Goal: Transaction & Acquisition: Purchase product/service

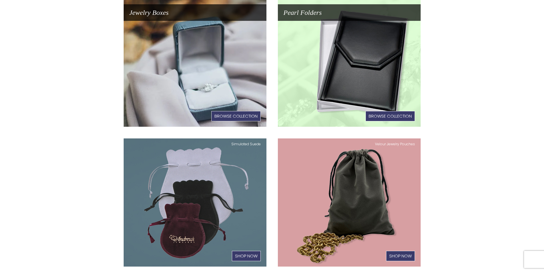
scroll to position [229, 0]
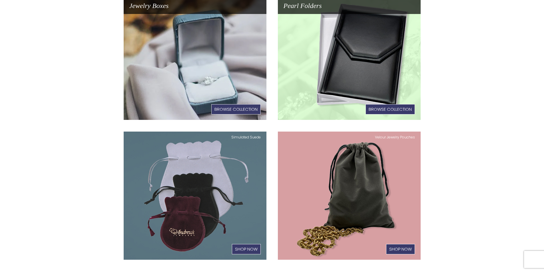
click at [221, 93] on link "Jewelry Boxes Browse Collection" at bounding box center [195, 56] width 143 height 129
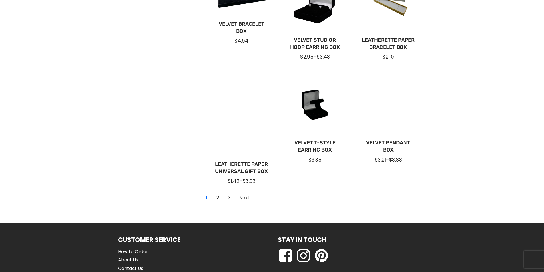
scroll to position [429, 0]
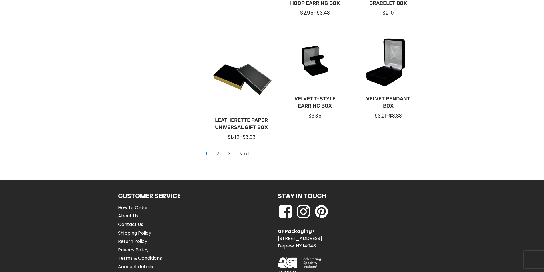
click at [217, 153] on link "2" at bounding box center [217, 153] width 9 height 9
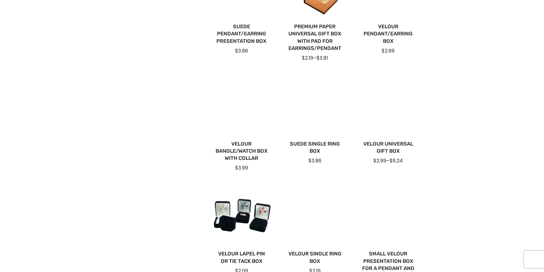
scroll to position [229, 0]
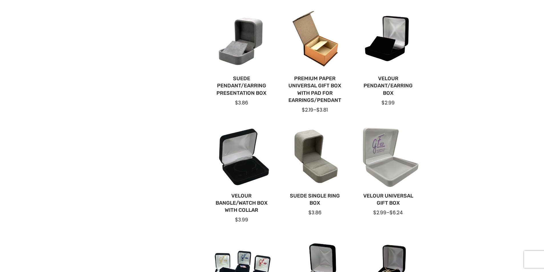
click at [382, 165] on div at bounding box center [388, 157] width 64 height 64
click at [395, 183] on div at bounding box center [388, 157] width 64 height 64
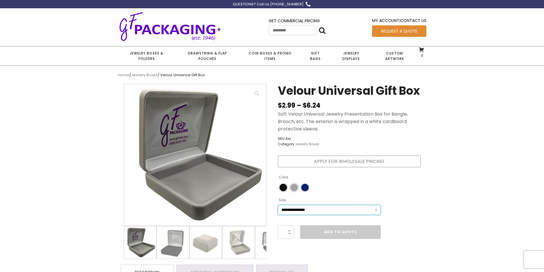
click at [375, 215] on select "**********" at bounding box center [329, 210] width 103 height 10
click at [278, 215] on select "**********" at bounding box center [329, 210] width 103 height 10
click at [284, 191] on span "Color" at bounding box center [283, 187] width 7 height 7
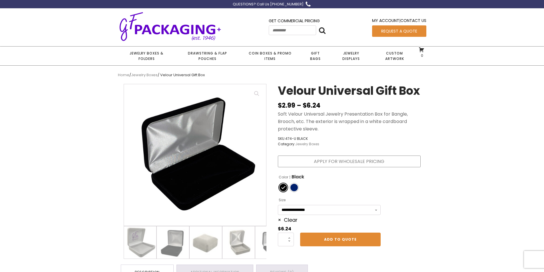
click at [220, 174] on div at bounding box center [195, 155] width 142 height 142
click at [376, 215] on select "**********" at bounding box center [329, 210] width 103 height 10
click at [278, 215] on select "**********" at bounding box center [329, 210] width 103 height 10
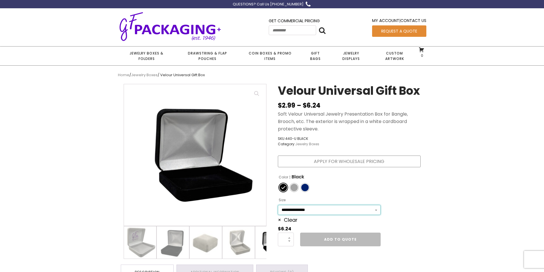
select select "**********"
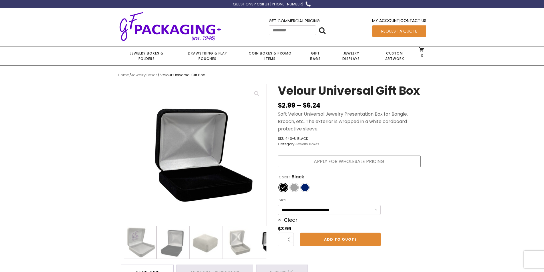
click at [204, 191] on img at bounding box center [195, 155] width 142 height 142
click at [274, 54] on link "Coin Boxes & Promo Items" at bounding box center [269, 56] width 61 height 19
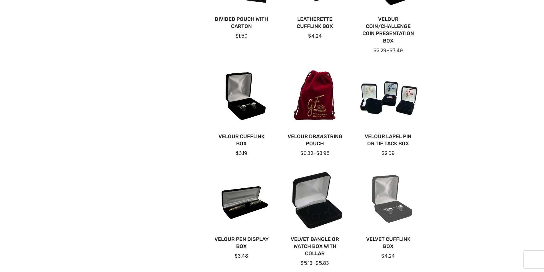
scroll to position [257, 0]
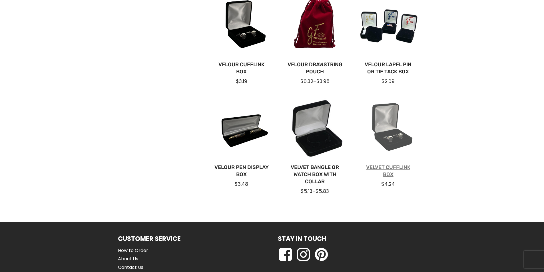
click at [389, 168] on link "Velvet Cufflink Box" at bounding box center [388, 171] width 55 height 14
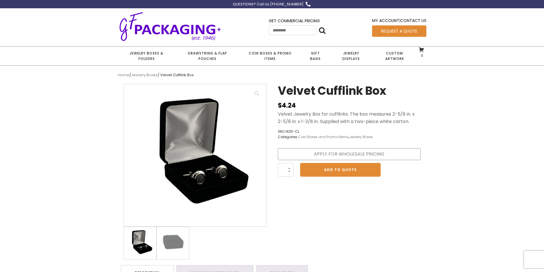
click at [221, 165] on img at bounding box center [267, 227] width 286 height 286
click at [145, 55] on link "Jewelry Boxes & Folders" at bounding box center [146, 56] width 57 height 19
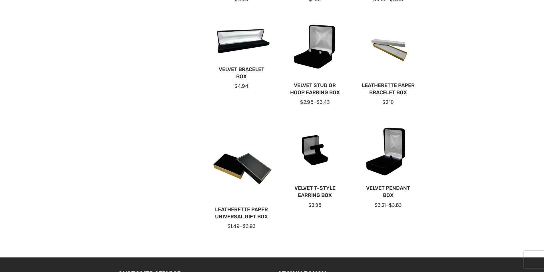
scroll to position [343, 0]
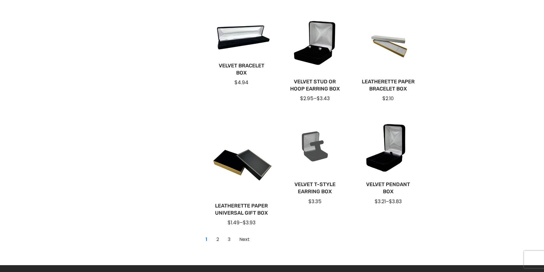
click at [317, 156] on div at bounding box center [315, 146] width 64 height 64
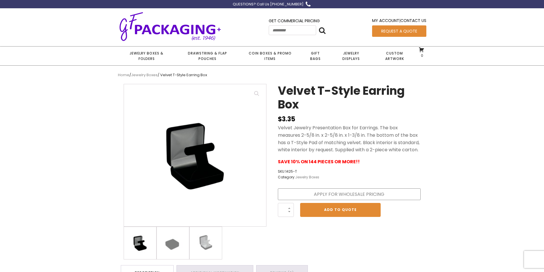
click at [195, 181] on img at bounding box center [195, 130] width 286 height 286
click at [199, 179] on img at bounding box center [191, 132] width 286 height 286
click at [141, 54] on link "Jewelry Boxes & Folders" at bounding box center [146, 56] width 57 height 19
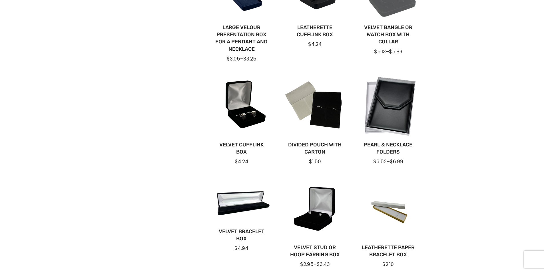
scroll to position [200, 0]
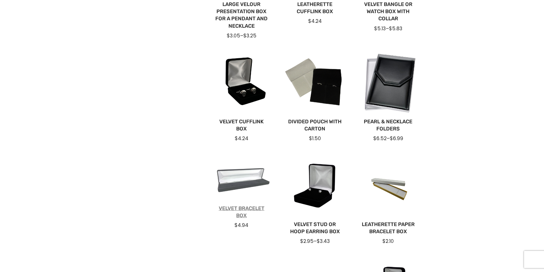
click at [247, 206] on link "Velvet Bracelet Box" at bounding box center [241, 212] width 55 height 14
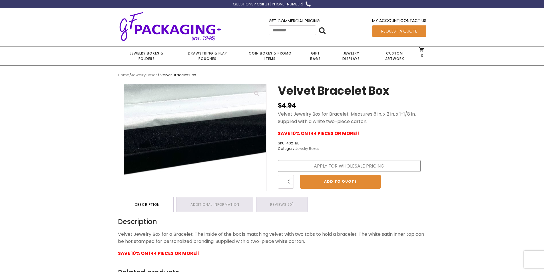
click at [192, 159] on img at bounding box center [200, 100] width 381 height 286
